Goal: Transaction & Acquisition: Book appointment/travel/reservation

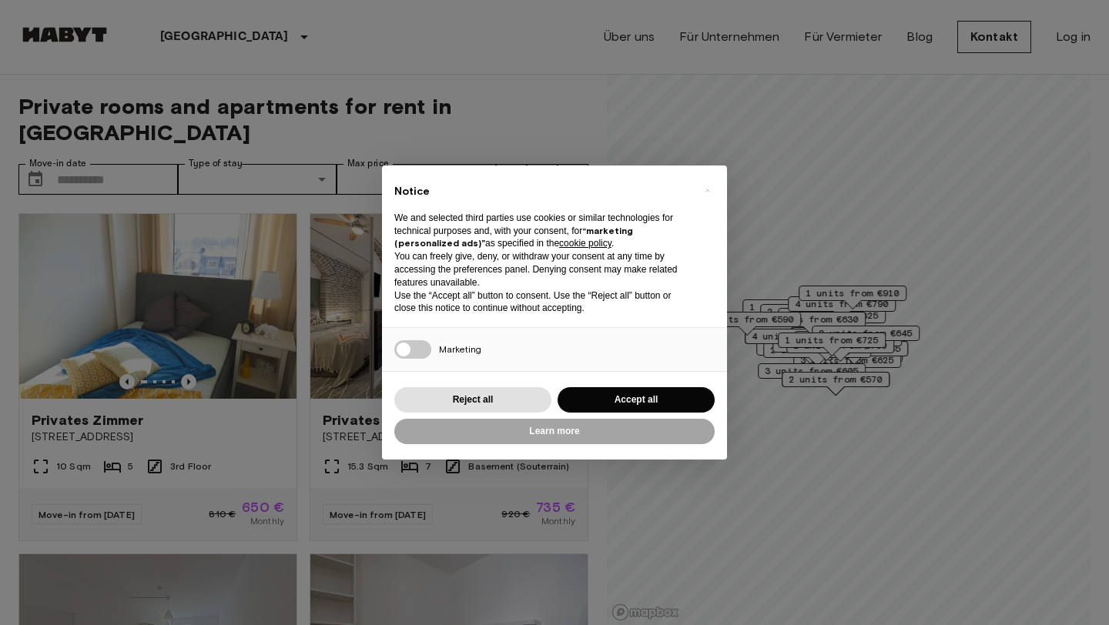
click at [602, 413] on div "Learn more Reject all Accept all" at bounding box center [554, 415] width 320 height 63
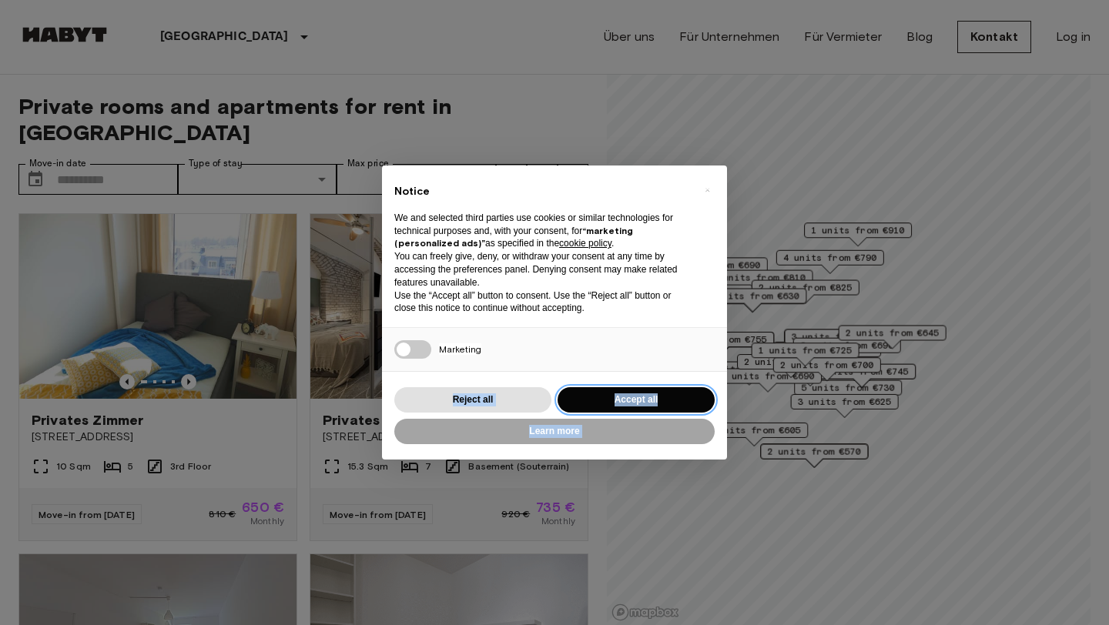
click at [600, 400] on button "Accept all" at bounding box center [635, 399] width 157 height 25
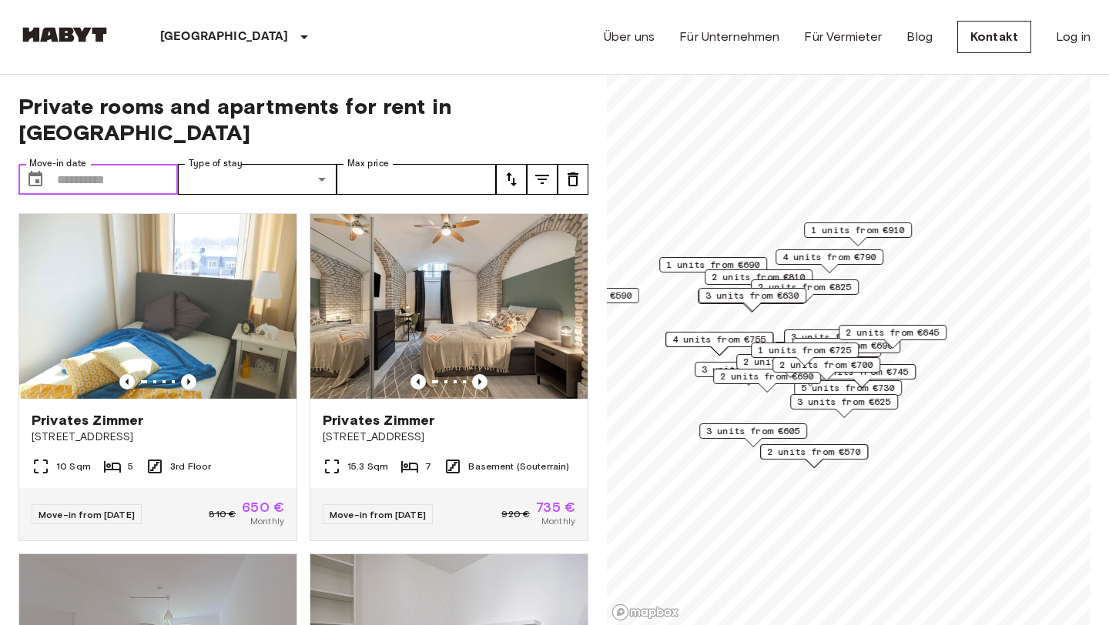
click at [116, 164] on input "Move-in date" at bounding box center [117, 179] width 121 height 31
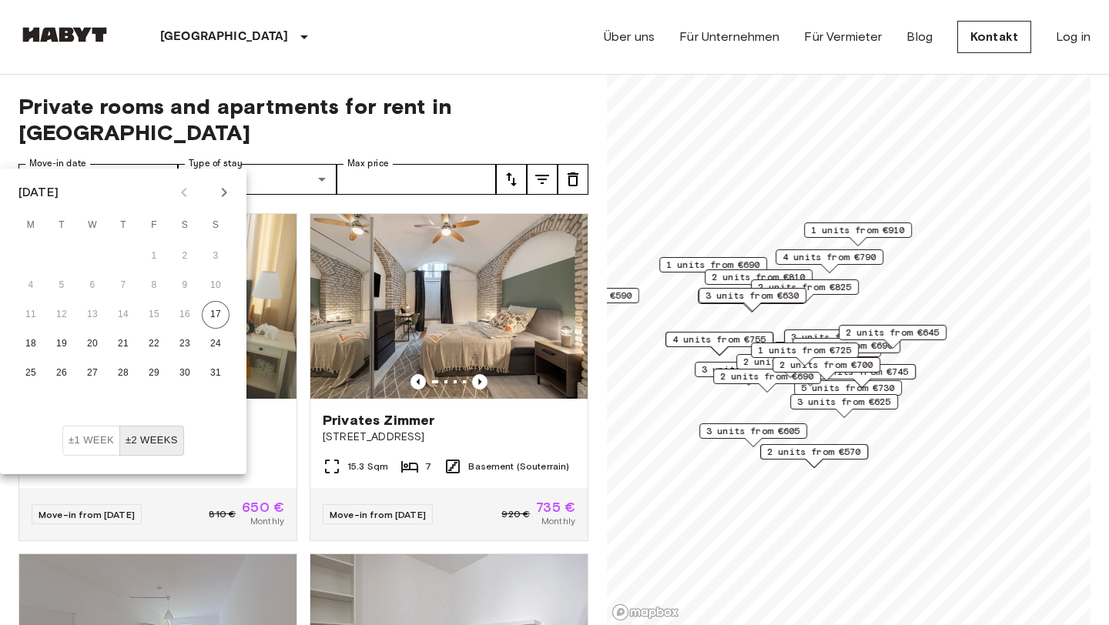
click at [227, 189] on icon "Next month" at bounding box center [224, 192] width 18 height 18
click at [36, 258] on button "1" at bounding box center [31, 257] width 28 height 28
type input "**********"
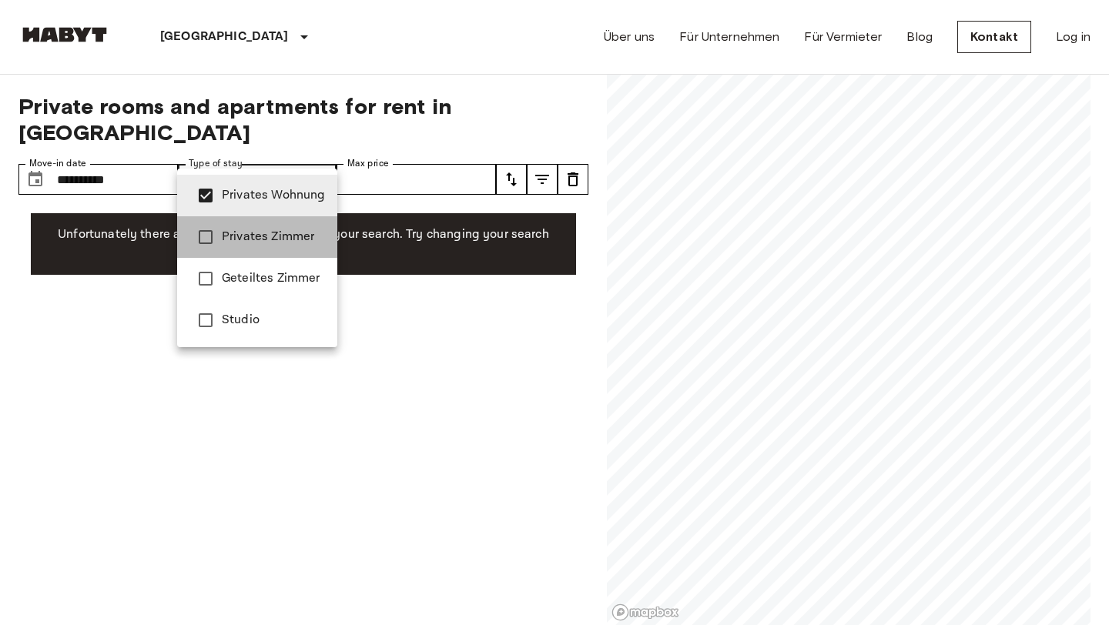
click at [230, 248] on li "Privates Zimmer" at bounding box center [257, 237] width 160 height 42
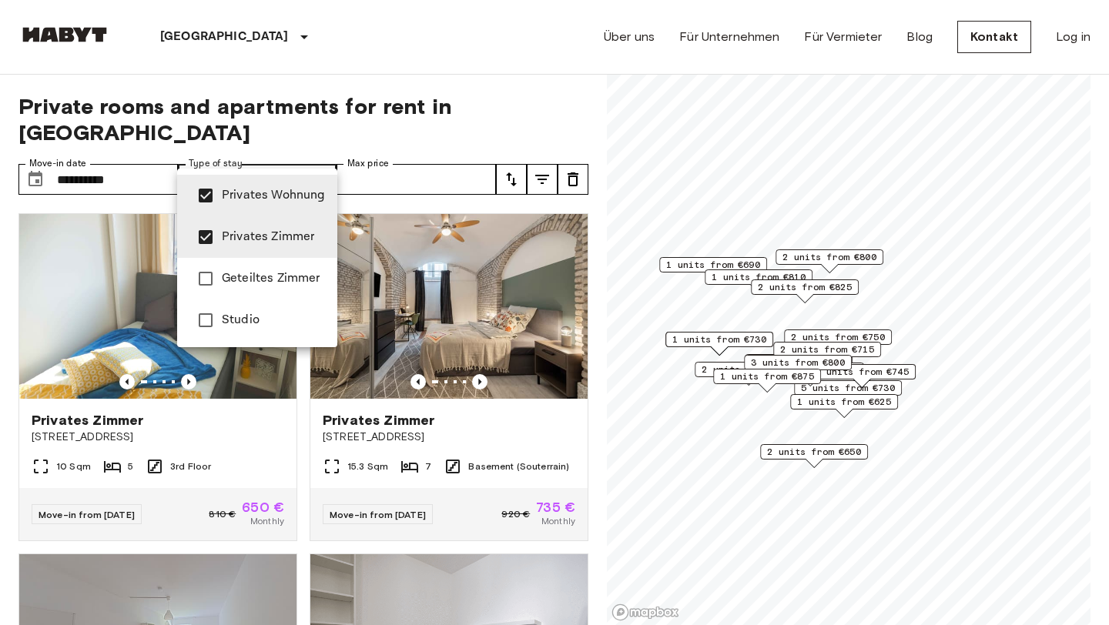
type input "**********"
click at [449, 283] on div at bounding box center [554, 312] width 1109 height 625
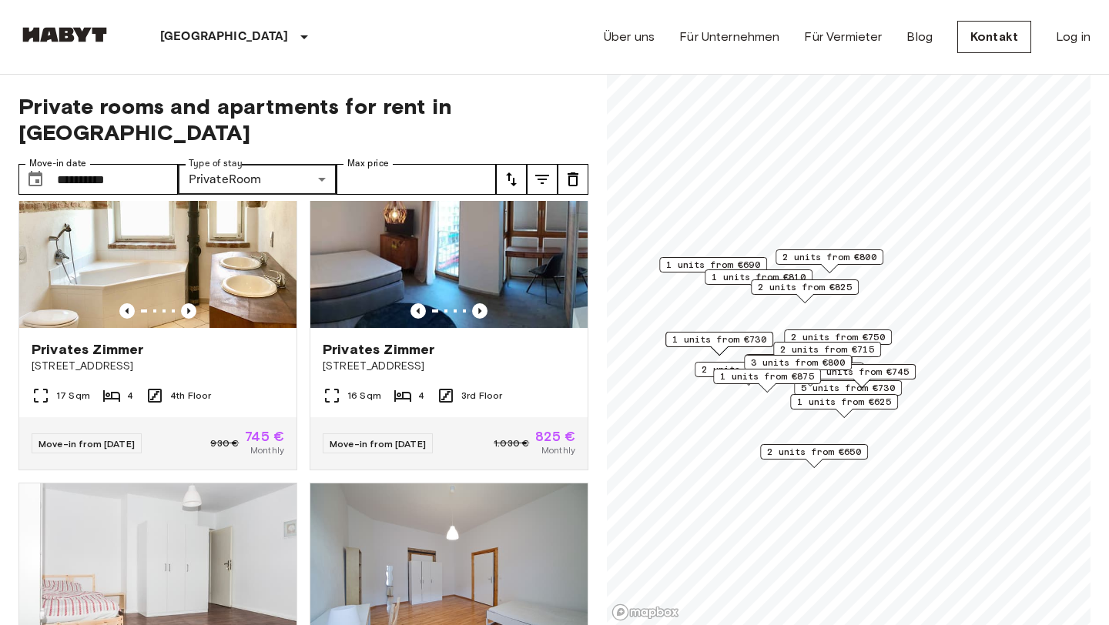
scroll to position [2634, 0]
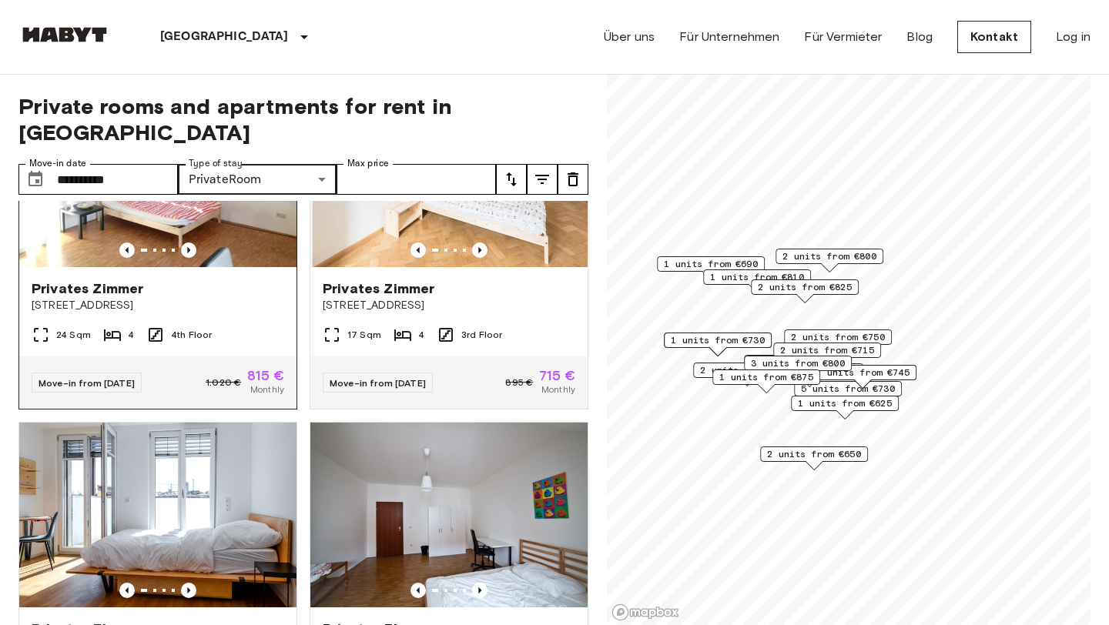
scroll to position [5239, 0]
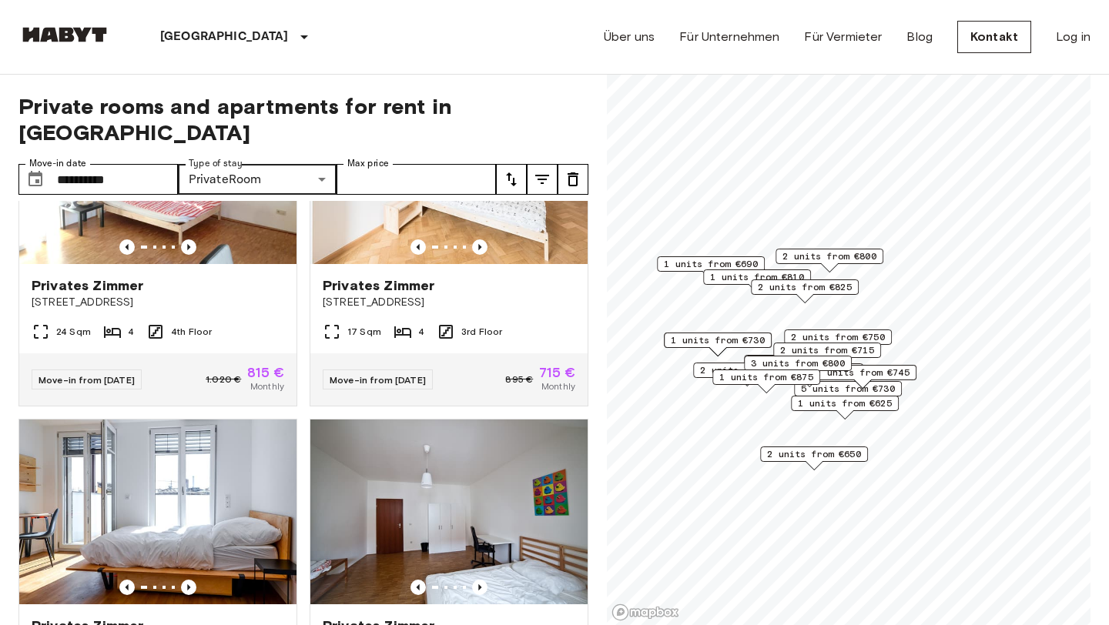
click at [508, 164] on button "tune" at bounding box center [511, 179] width 31 height 31
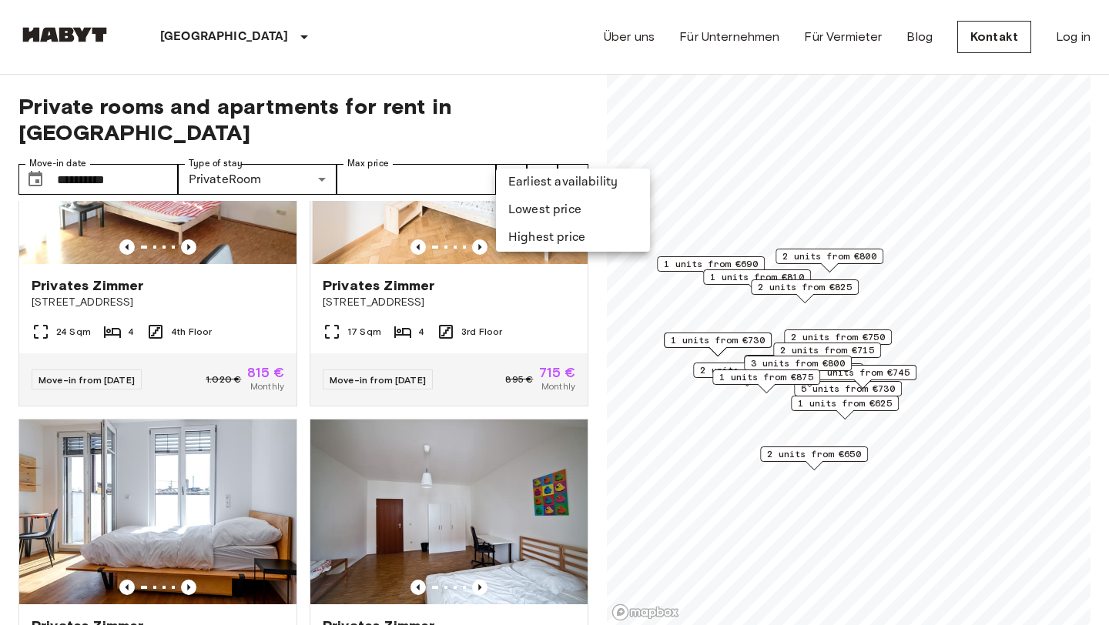
click at [514, 209] on li "Lowest price" at bounding box center [573, 210] width 154 height 28
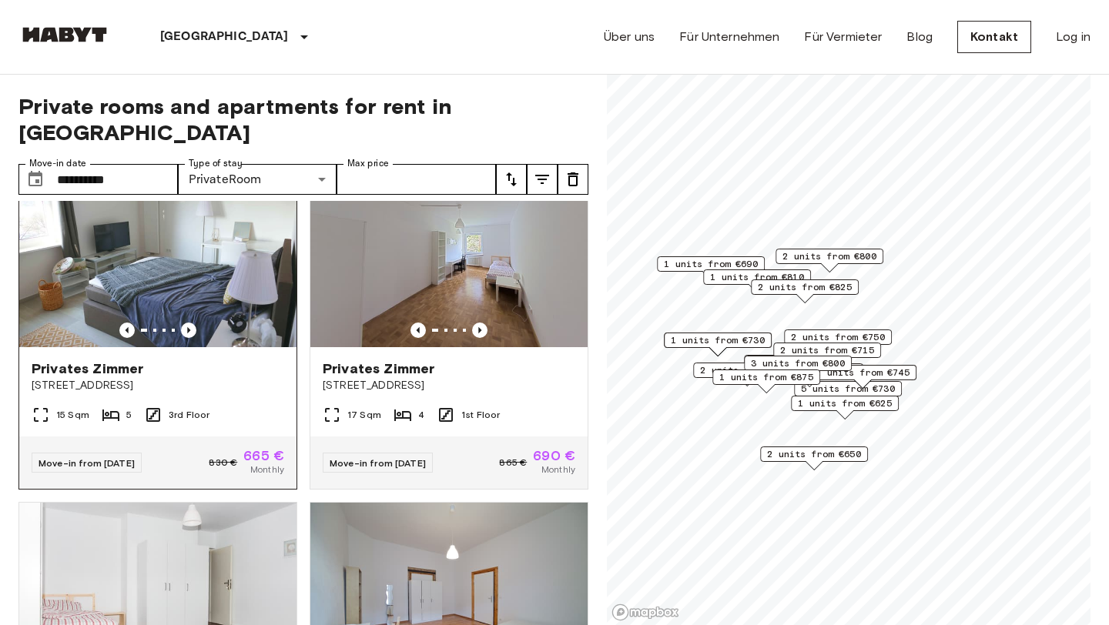
scroll to position [393, 0]
click at [419, 359] on span "Privates Zimmer" at bounding box center [379, 368] width 112 height 18
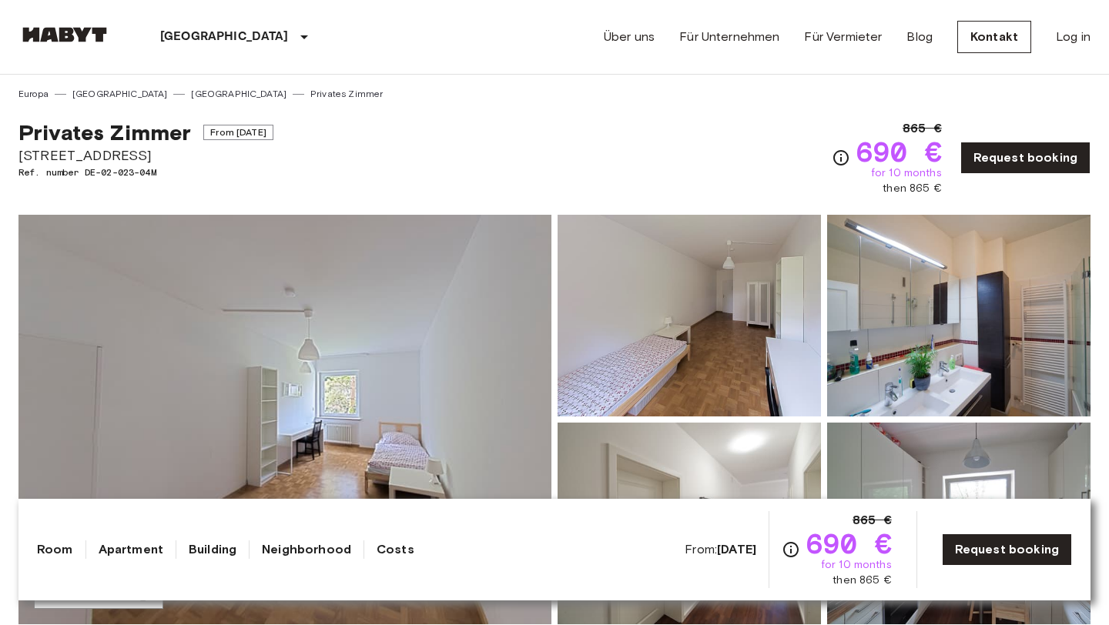
click at [668, 340] on img at bounding box center [688, 316] width 263 height 202
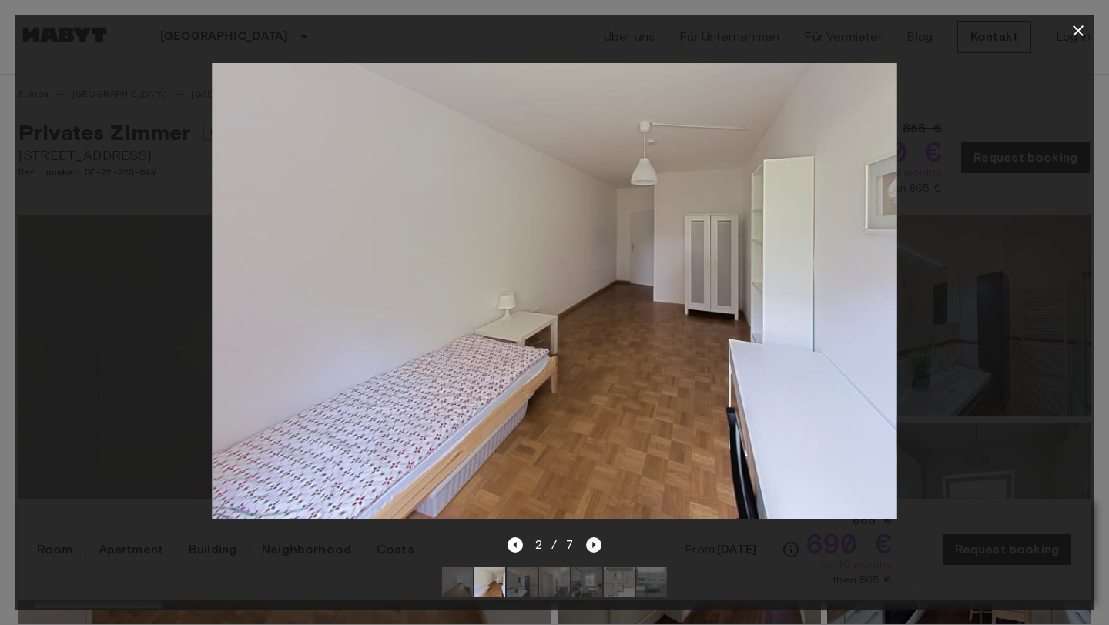
click at [594, 550] on icon "Next image" at bounding box center [593, 544] width 15 height 15
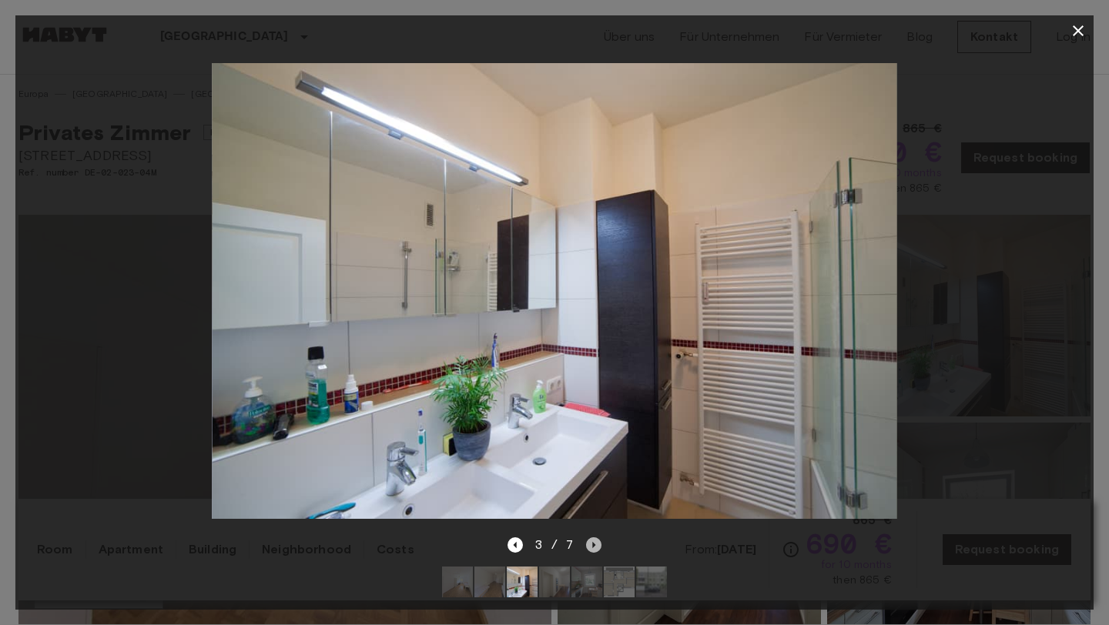
click at [594, 550] on icon "Next image" at bounding box center [593, 544] width 15 height 15
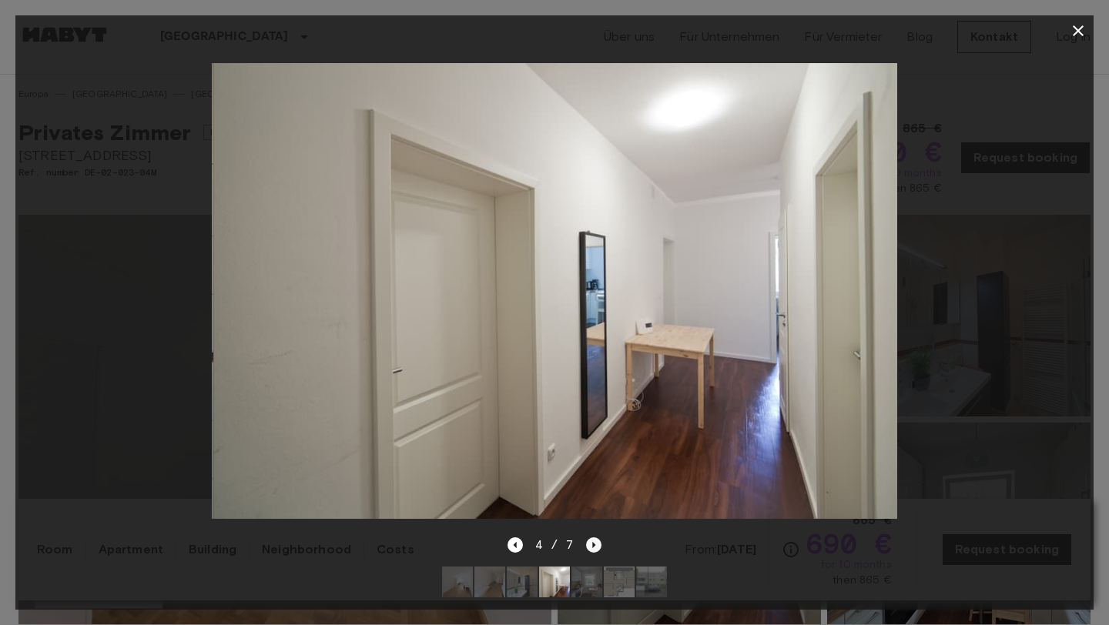
click at [594, 550] on icon "Next image" at bounding box center [593, 544] width 15 height 15
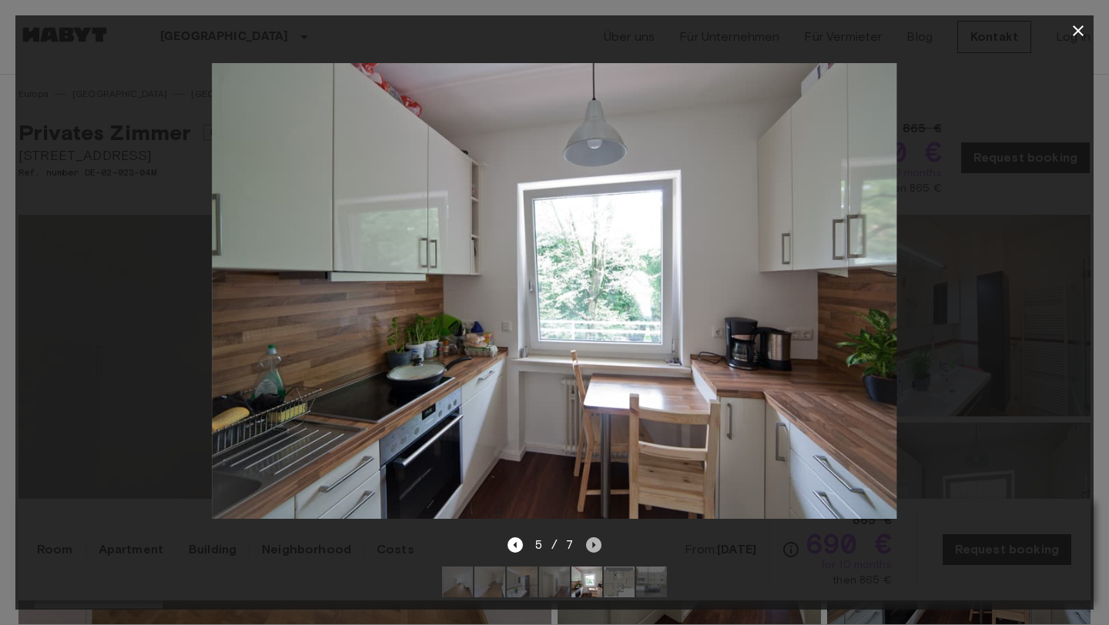
click at [594, 550] on icon "Next image" at bounding box center [593, 544] width 15 height 15
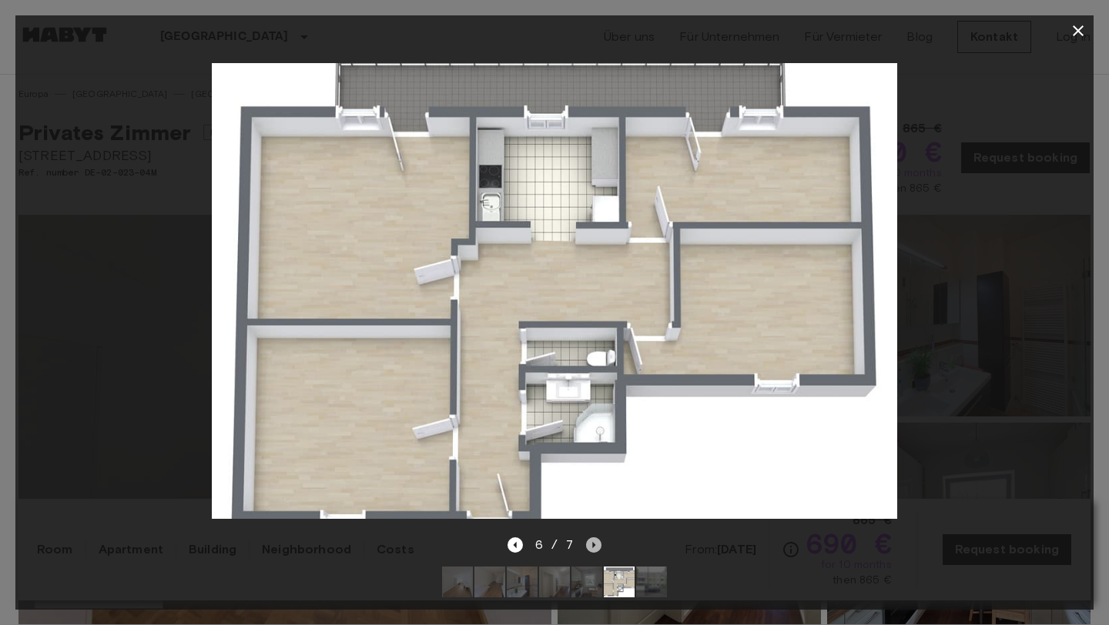
click at [597, 544] on icon "Next image" at bounding box center [593, 544] width 15 height 15
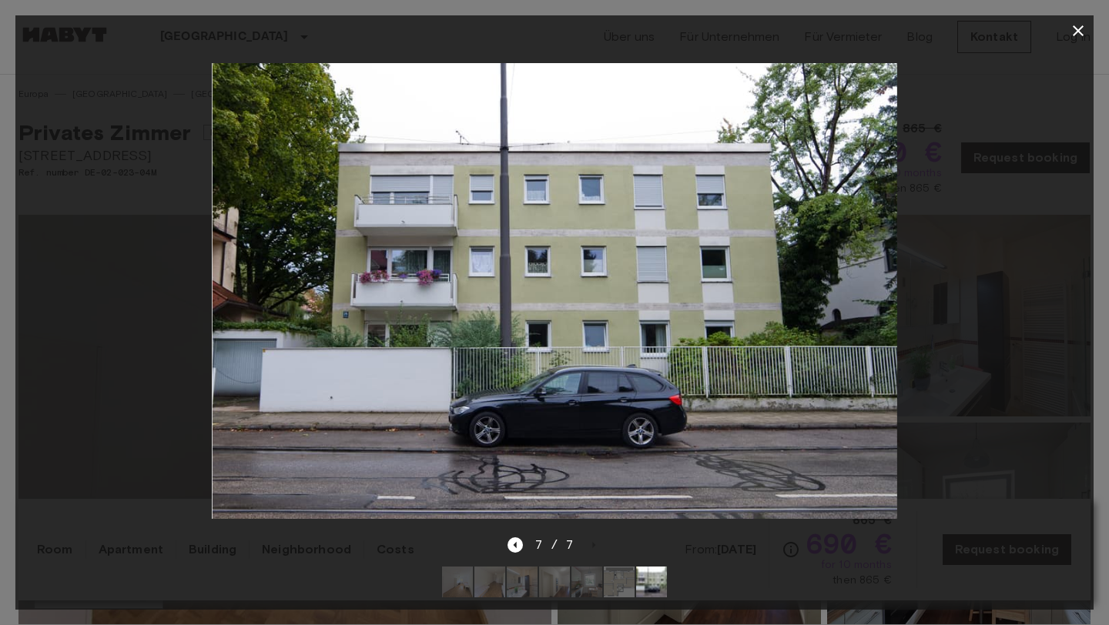
click at [1076, 34] on icon "button" at bounding box center [1078, 31] width 18 height 18
